Goal: Ask a question

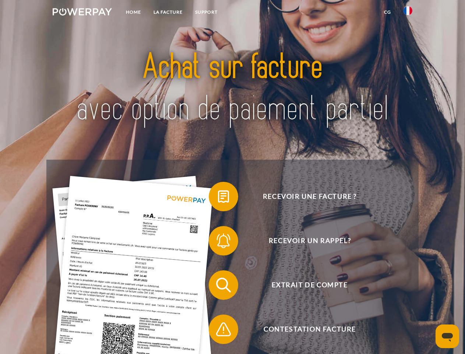
click at [82, 13] on img at bounding box center [82, 11] width 59 height 7
click at [408, 13] on img at bounding box center [408, 10] width 9 height 9
click at [387, 12] on link "CG" at bounding box center [388, 12] width 20 height 13
click at [218, 198] on span at bounding box center [212, 196] width 37 height 37
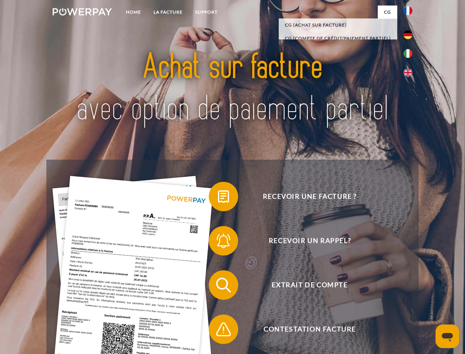
click at [218, 242] on span at bounding box center [212, 240] width 37 height 37
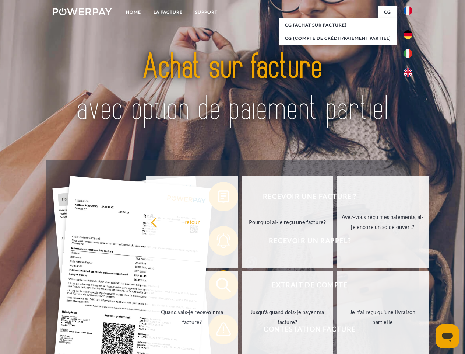
click at [242, 286] on link "Jusqu'à quand dois-je payer ma facture?" at bounding box center [288, 317] width 92 height 92
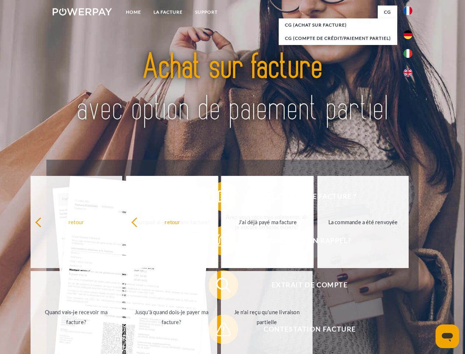
click at [218, 330] on div "Recevoir une facture ? Recevoir un rappel? Extrait de compte retour" at bounding box center [232, 306] width 372 height 295
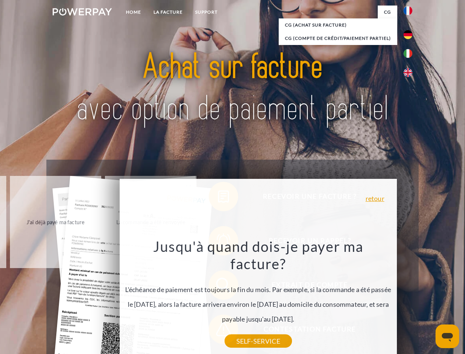
click at [447, 336] on icon "Ouvrir la fenêtre de messagerie" at bounding box center [447, 337] width 11 height 9
